Goal: Task Accomplishment & Management: Manage account settings

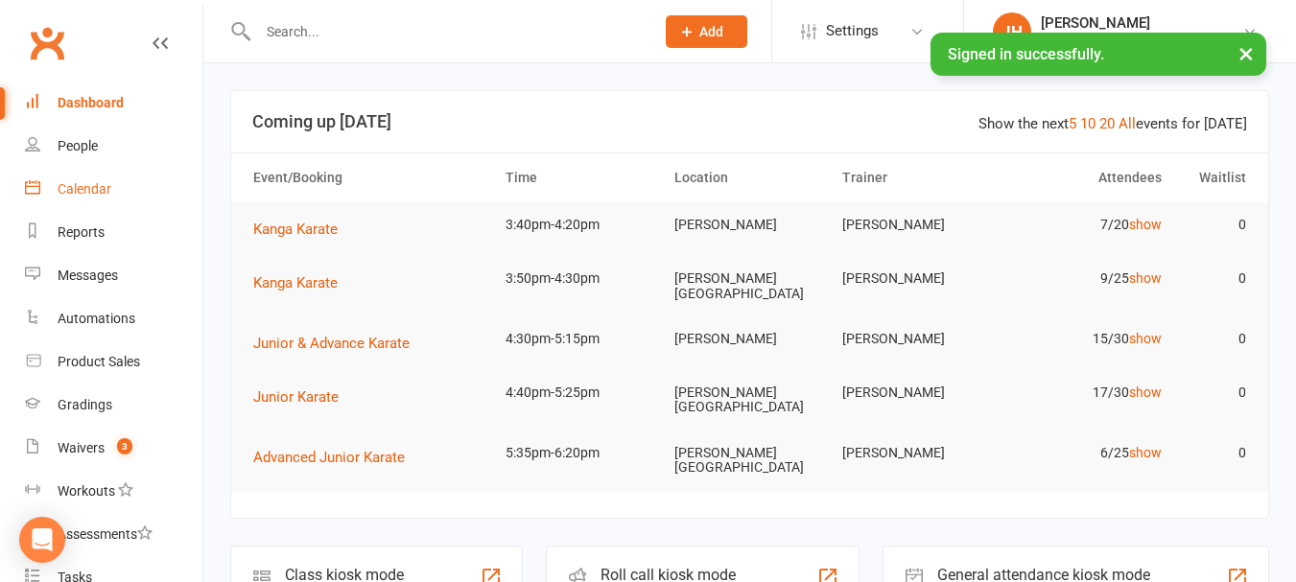
click at [121, 191] on link "Calendar" at bounding box center [113, 189] width 177 height 43
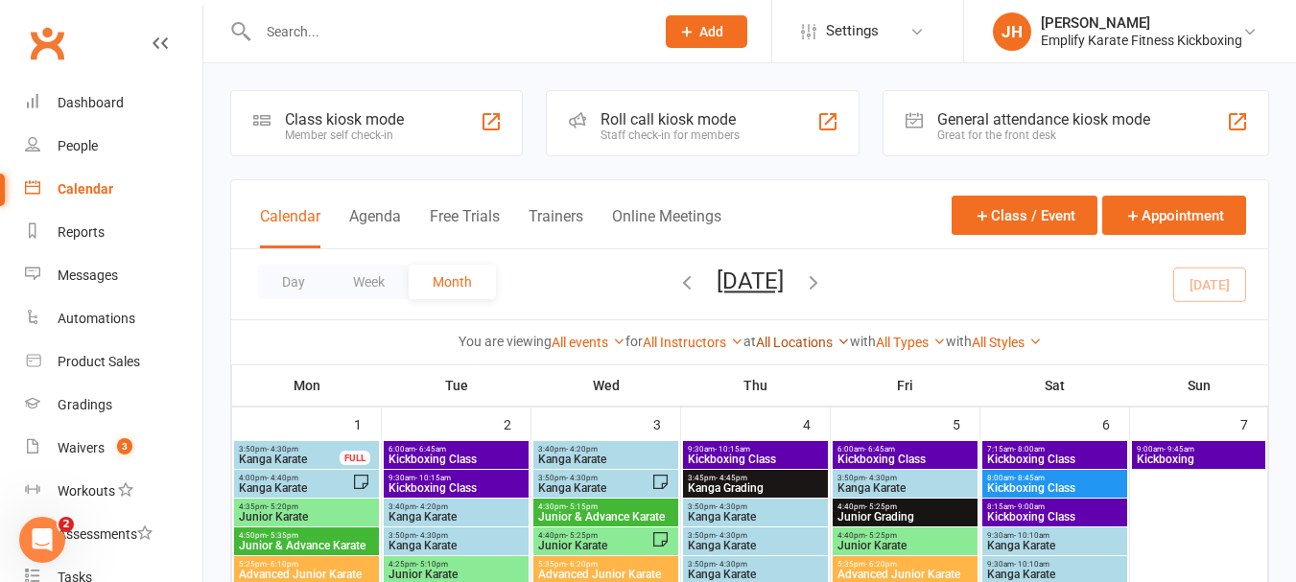
click at [823, 340] on link "All Locations" at bounding box center [803, 342] width 94 height 15
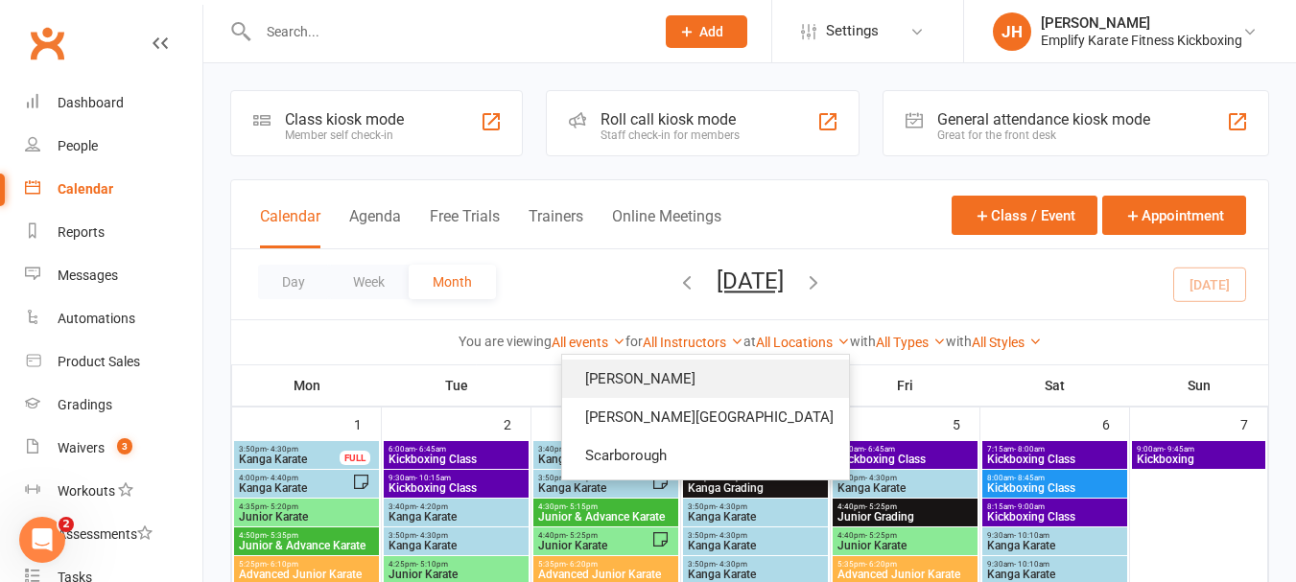
click at [755, 372] on link "[PERSON_NAME]" at bounding box center [705, 379] width 287 height 38
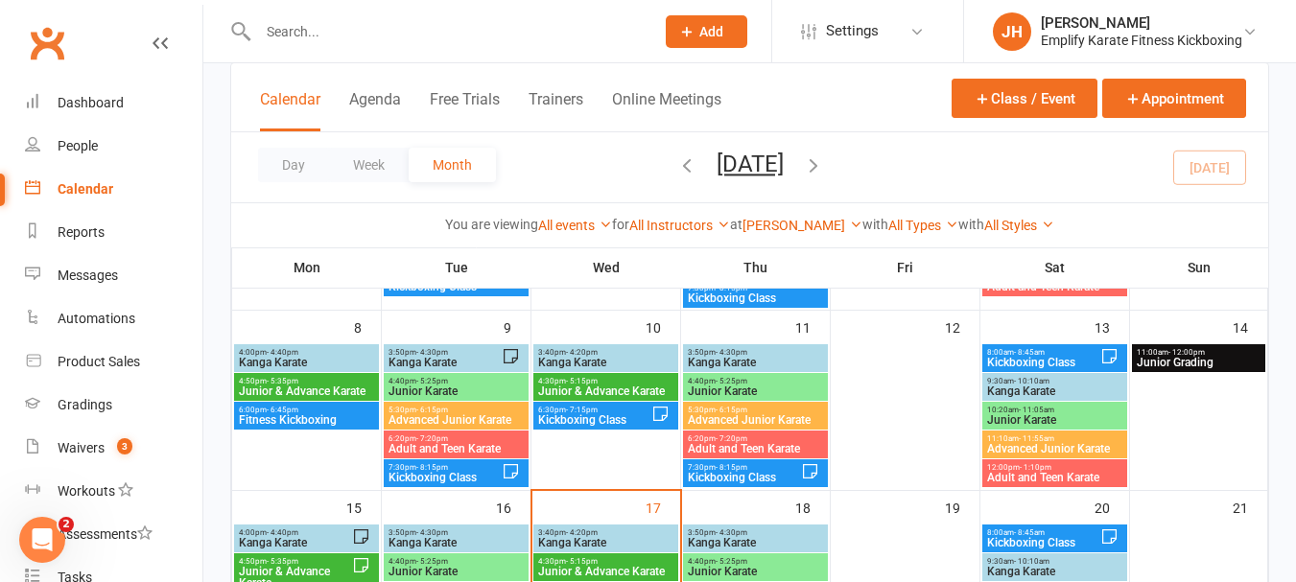
scroll to position [384, 0]
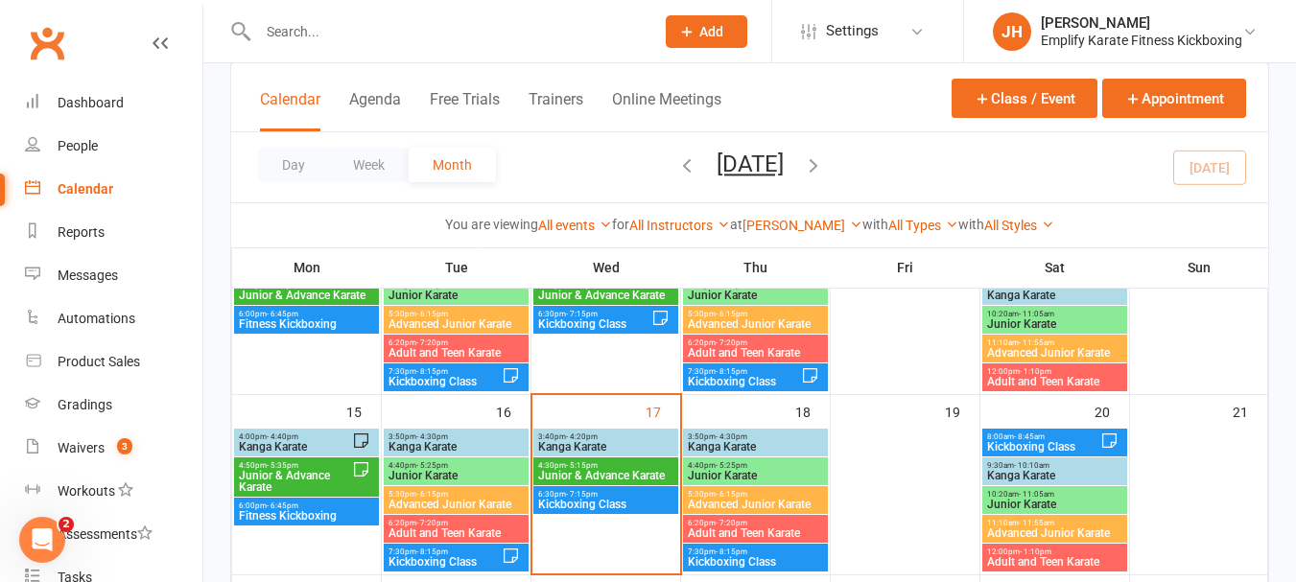
click at [647, 443] on span "Kanga Karate" at bounding box center [605, 447] width 137 height 12
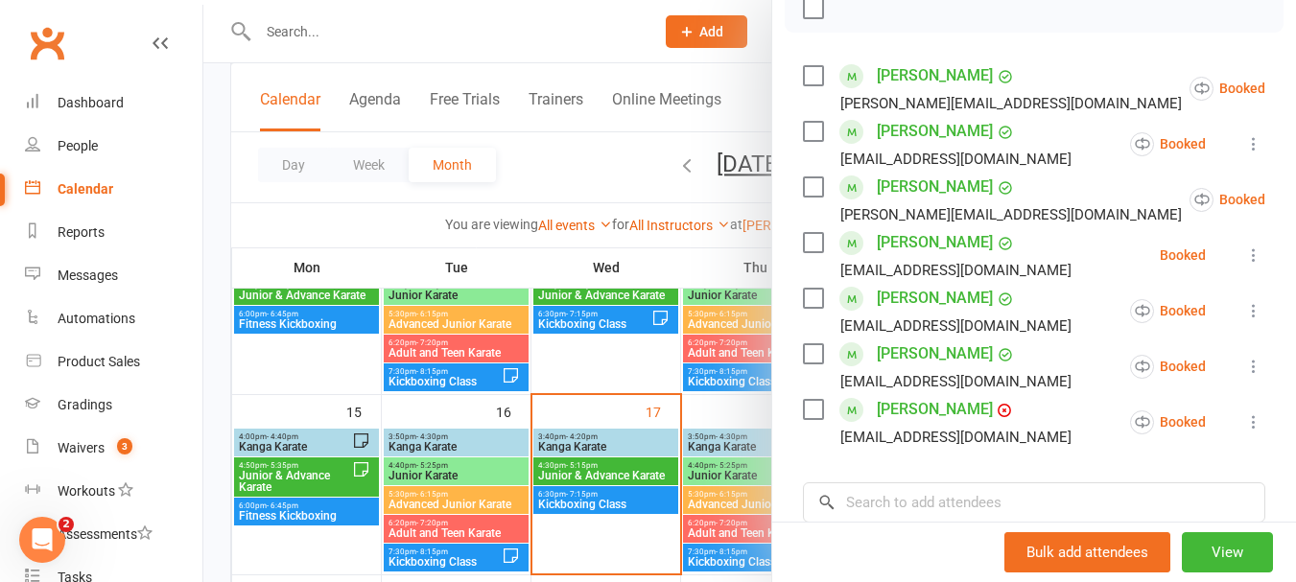
scroll to position [96, 0]
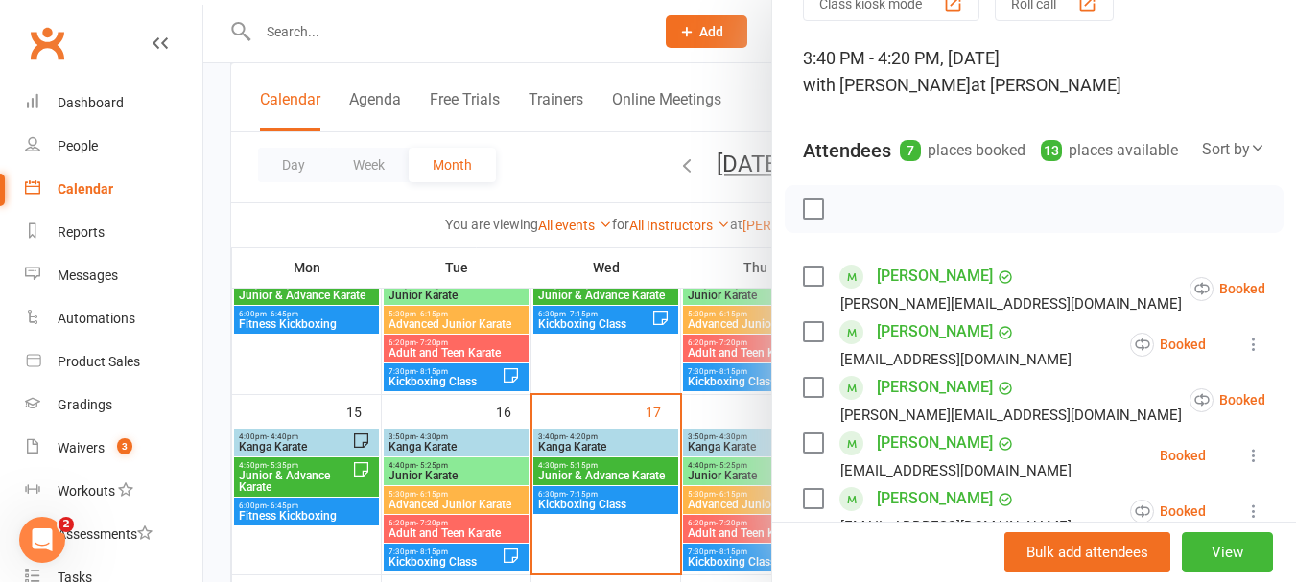
click at [803, 219] on label at bounding box center [812, 209] width 19 height 19
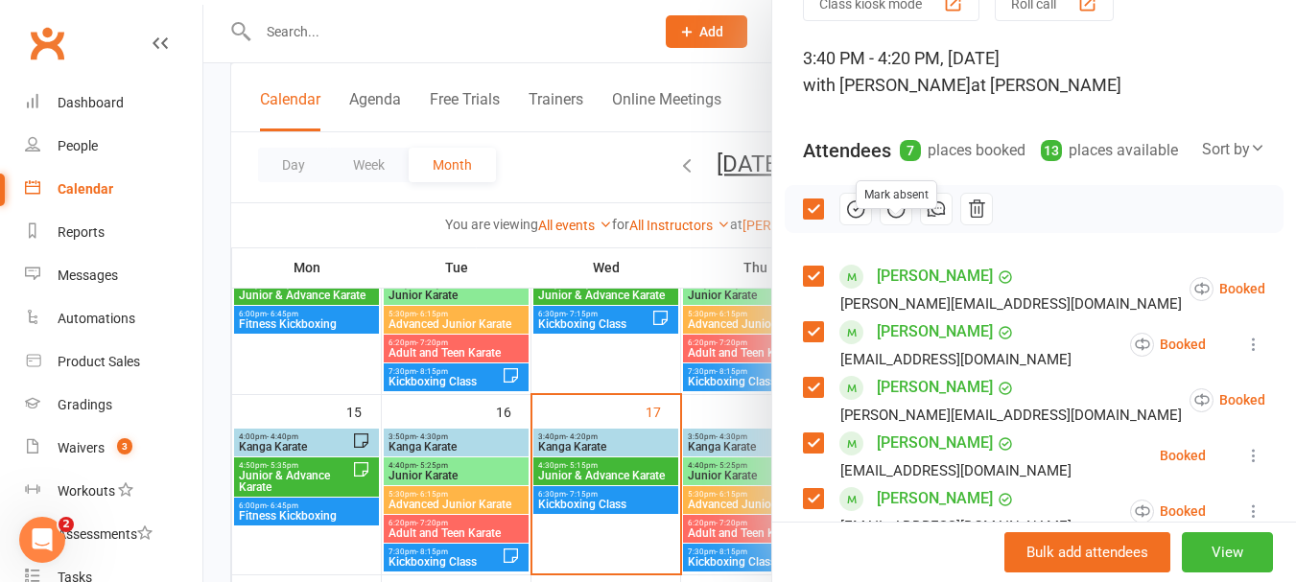
click at [893, 218] on button "button" at bounding box center [896, 209] width 33 height 33
click at [803, 219] on label at bounding box center [812, 209] width 19 height 19
